Goal: Task Accomplishment & Management: Use online tool/utility

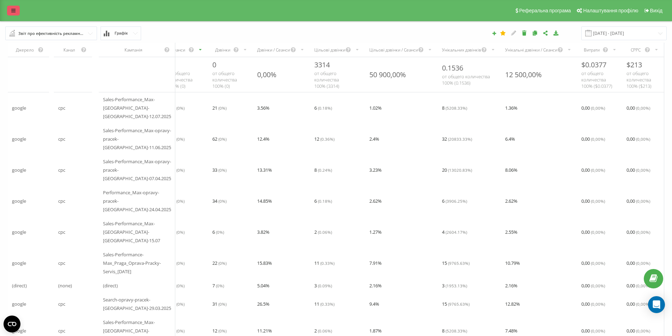
drag, startPoint x: 0, startPoint y: 0, endPoint x: 14, endPoint y: 12, distance: 18.5
click at [14, 12] on icon at bounding box center [13, 10] width 4 height 5
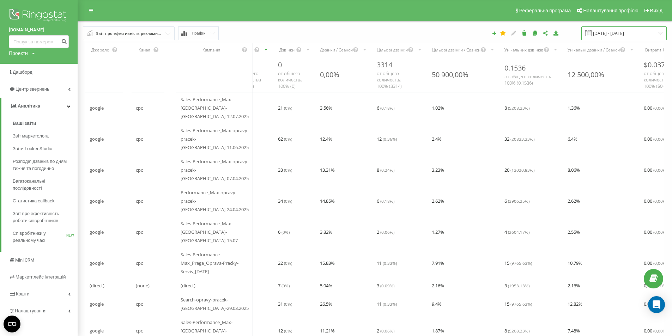
click at [609, 33] on input "[DATE] - [DATE]" at bounding box center [623, 33] width 85 height 14
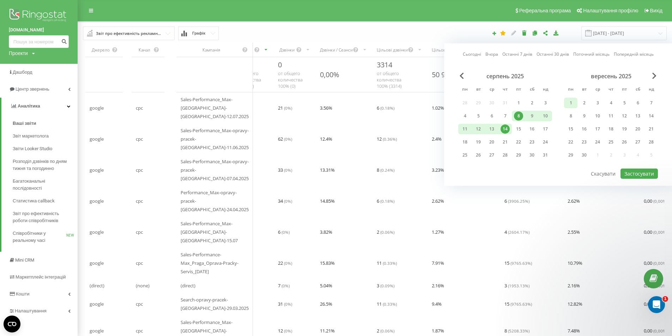
click at [570, 100] on div "1" at bounding box center [570, 102] width 9 height 9
click at [648, 129] on div "21" at bounding box center [651, 129] width 9 height 9
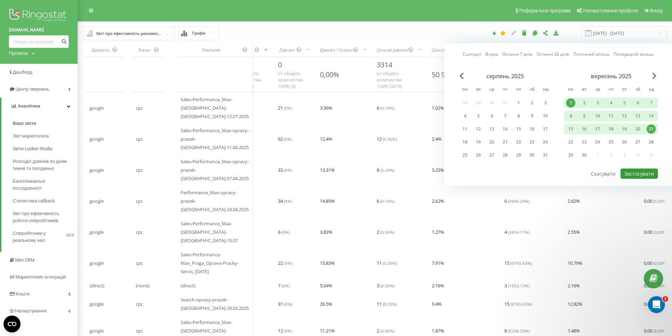
click at [644, 172] on button "Застосувати" at bounding box center [639, 174] width 37 height 10
type input "[DATE] - [DATE]"
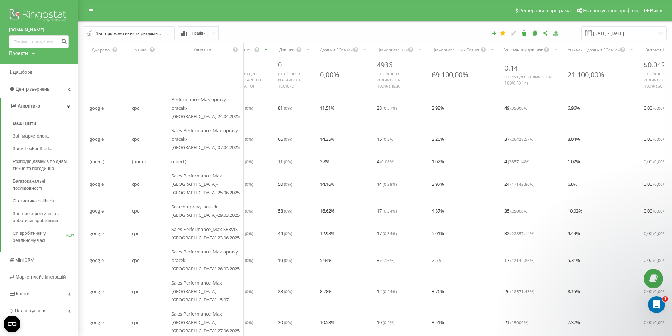
click at [559, 32] on icon at bounding box center [556, 32] width 6 height 5
